Goal: Register for event/course

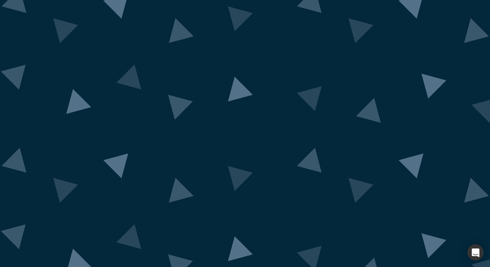
scroll to position [13, 0]
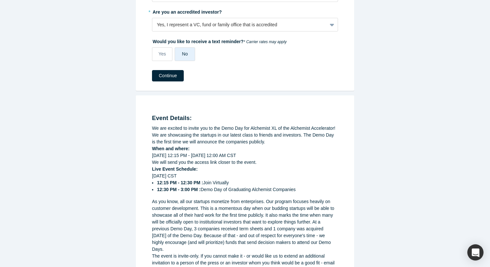
scroll to position [270, 0]
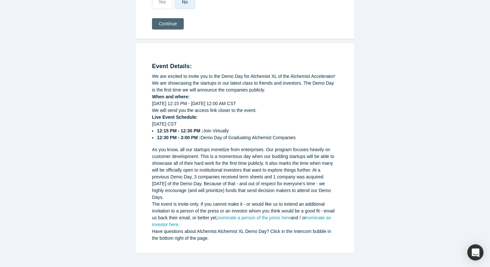
click at [169, 28] on button "Continue" at bounding box center [168, 23] width 32 height 11
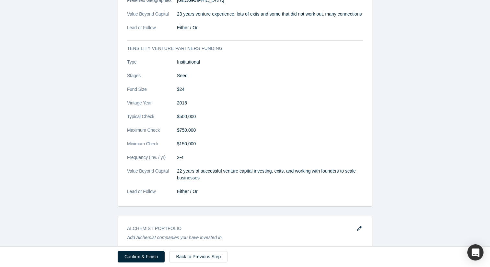
scroll to position [788, 0]
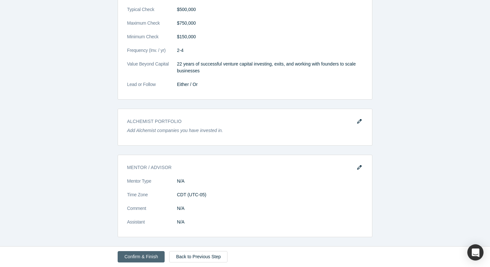
click at [140, 257] on button "Confirm & Finish" at bounding box center [141, 256] width 47 height 11
